Goal: Information Seeking & Learning: Check status

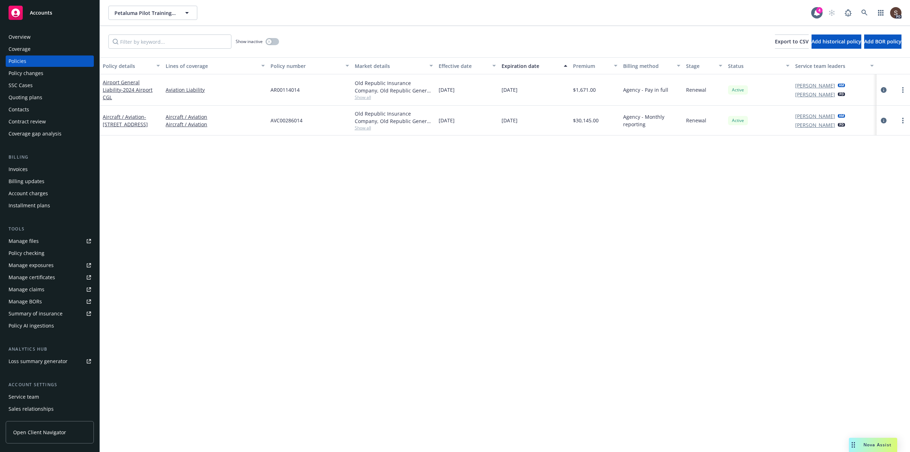
click at [387, 177] on div "Policy details Lines of coverage Policy number Market details Effective date Ex…" at bounding box center [505, 152] width 810 height 190
